Goal: Task Accomplishment & Management: Use online tool/utility

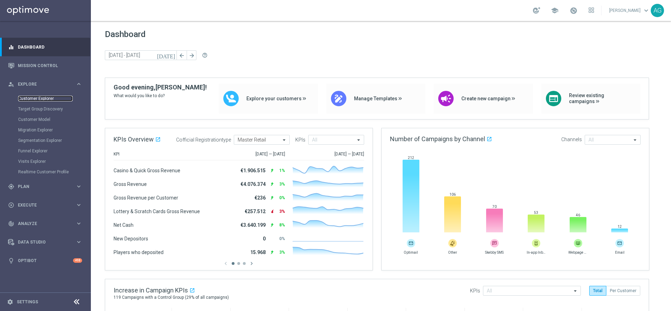
click at [40, 100] on link "Customer Explorer" at bounding box center [45, 99] width 55 height 6
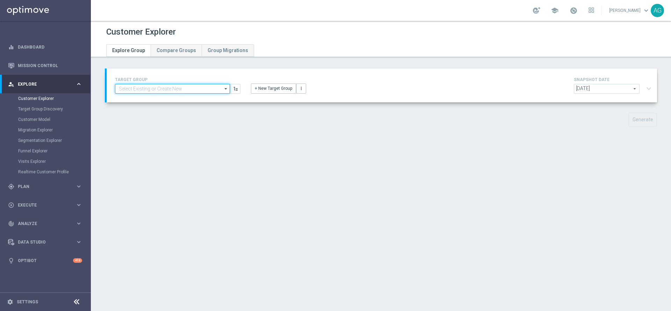
click at [194, 89] on input at bounding box center [172, 89] width 115 height 10
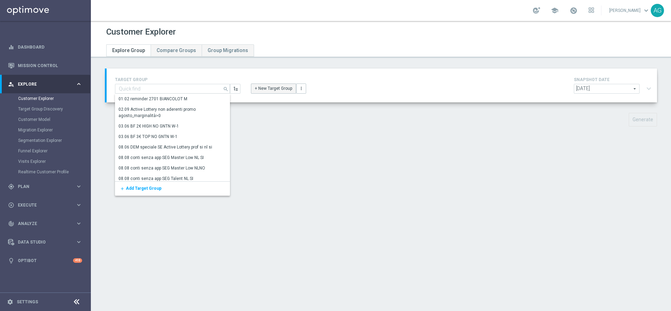
click at [269, 89] on button "+ New Target Group" at bounding box center [273, 89] width 45 height 10
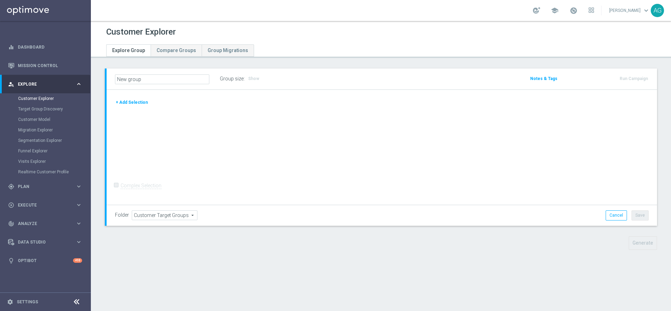
click at [132, 100] on button "+ Add Selection" at bounding box center [132, 103] width 34 height 8
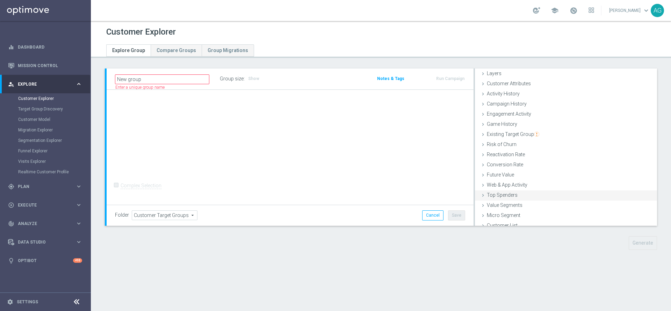
scroll to position [29, 0]
click at [515, 220] on div "Customer List done" at bounding box center [566, 220] width 182 height 10
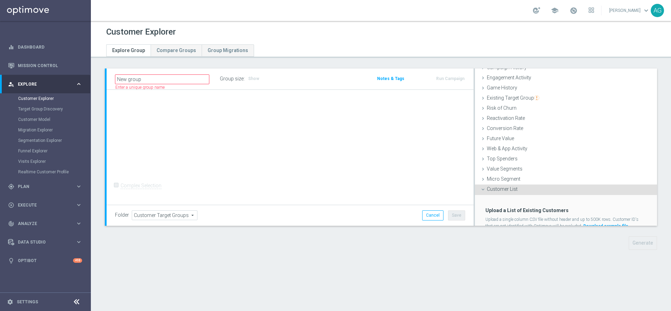
scroll to position [85, 0]
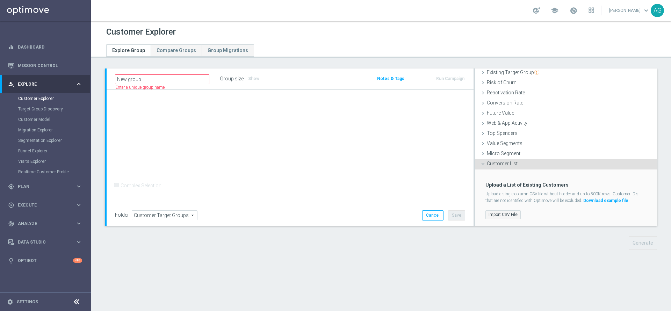
click at [513, 212] on label "Import CSV File" at bounding box center [503, 214] width 35 height 9
click at [0, 0] on input "Import CSV File" at bounding box center [0, 0] width 0 height 0
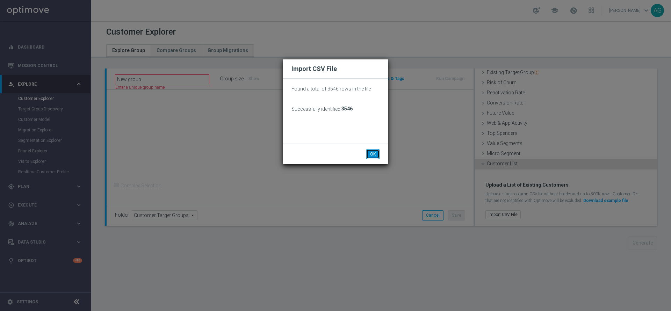
click at [373, 156] on button "OK" at bounding box center [372, 154] width 13 height 10
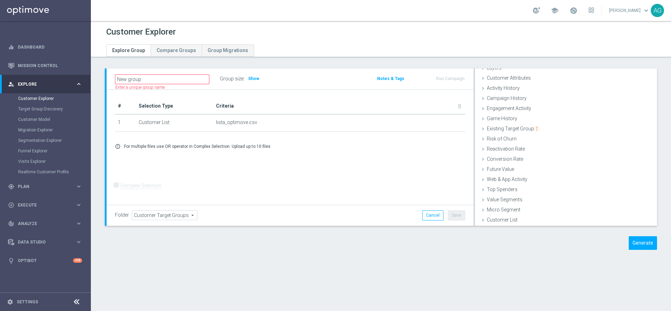
scroll to position [29, 0]
click at [255, 79] on span "Show" at bounding box center [253, 78] width 11 height 5
click at [630, 241] on button "Generate" at bounding box center [643, 243] width 28 height 14
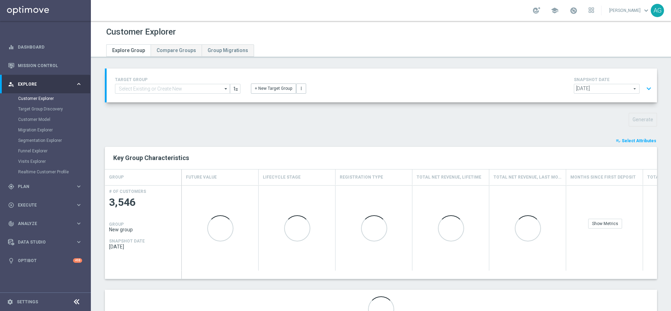
scroll to position [36, 0]
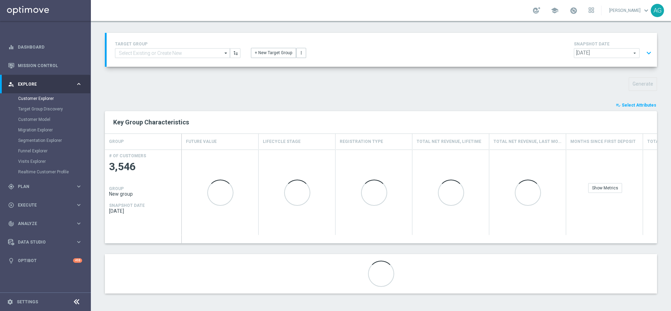
click at [629, 107] on span "Select Attributes" at bounding box center [639, 105] width 35 height 5
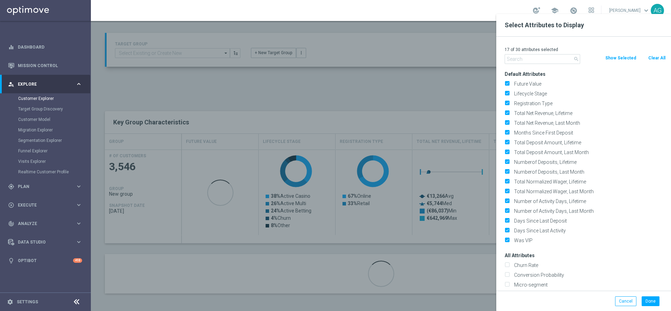
click at [652, 57] on button "Clear All" at bounding box center [657, 58] width 19 height 8
checkbox input "false"
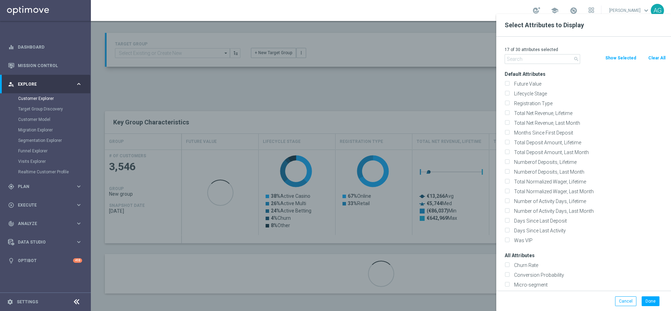
checkbox input "false"
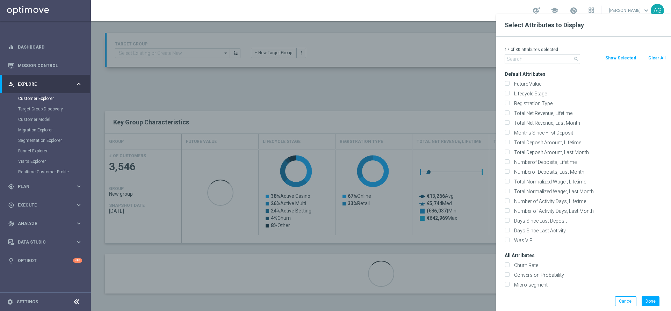
checkbox input "false"
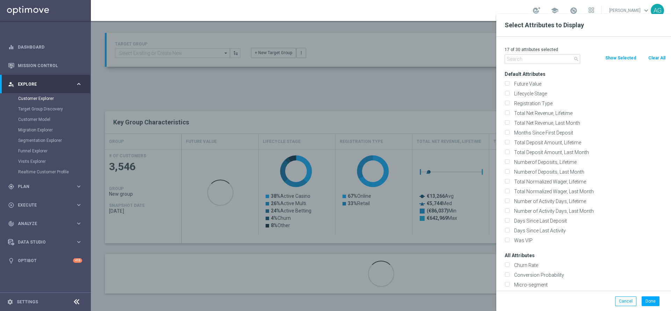
checkbox input "false"
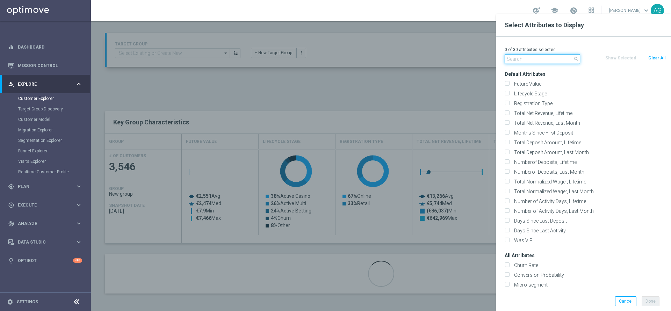
click at [510, 61] on input "text" at bounding box center [542, 59] width 75 height 10
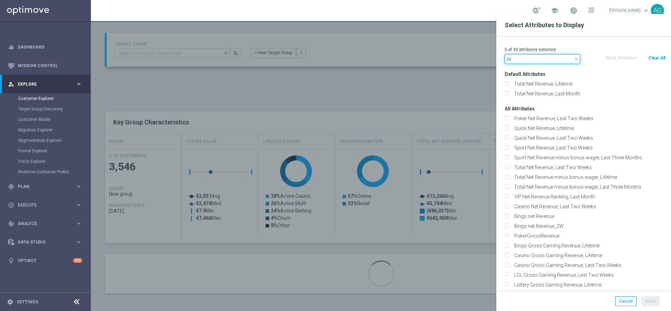
type input "e"
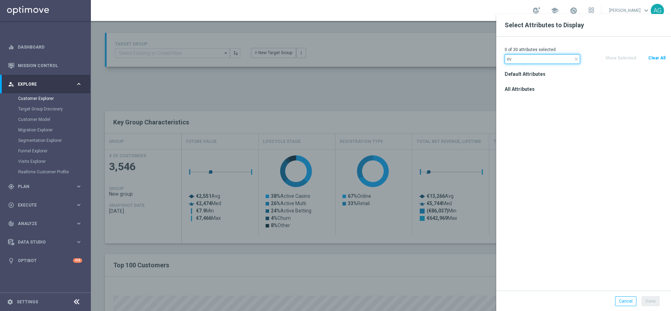
type input "e"
type input "l"
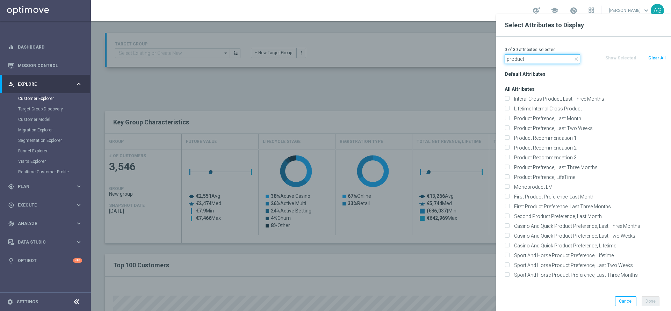
type input "product"
click at [512, 165] on label "Product Prefrence, Last Three Months" at bounding box center [589, 167] width 154 height 6
click at [508, 166] on input "Product Prefrence, Last Three Months" at bounding box center [507, 168] width 5 height 5
checkbox input "true"
click at [477, 98] on div at bounding box center [426, 169] width 671 height 311
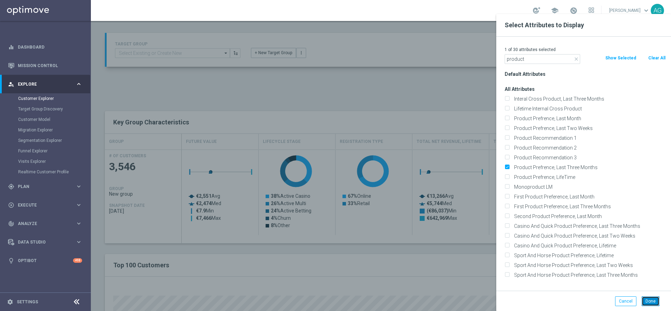
click at [648, 298] on button "Done" at bounding box center [651, 301] width 18 height 10
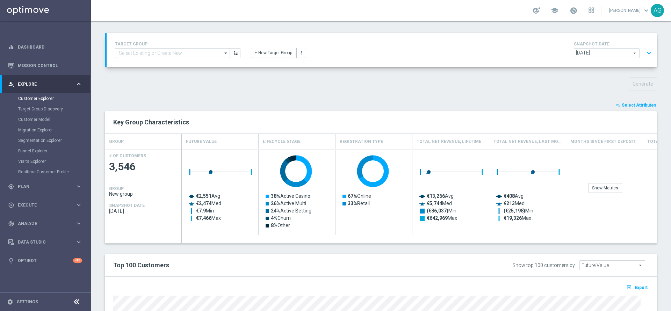
type input "Search"
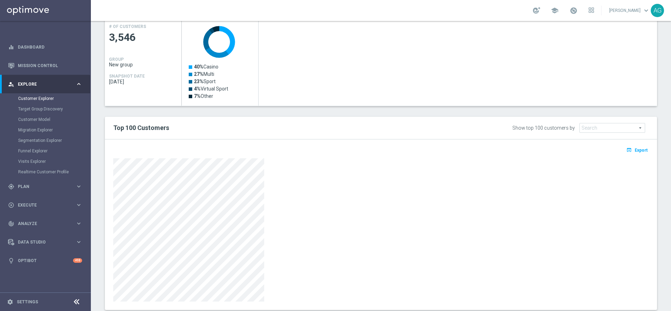
scroll to position [181, 0]
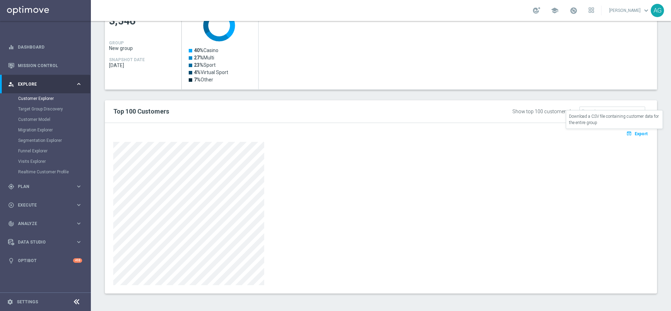
click at [625, 130] on button "open_in_browser Export" at bounding box center [636, 133] width 23 height 9
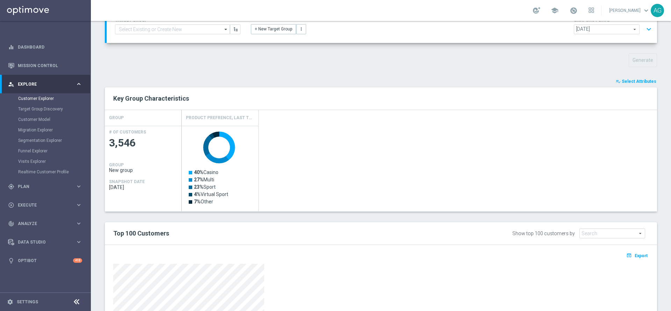
scroll to position [24, 0]
